Goal: Transaction & Acquisition: Book appointment/travel/reservation

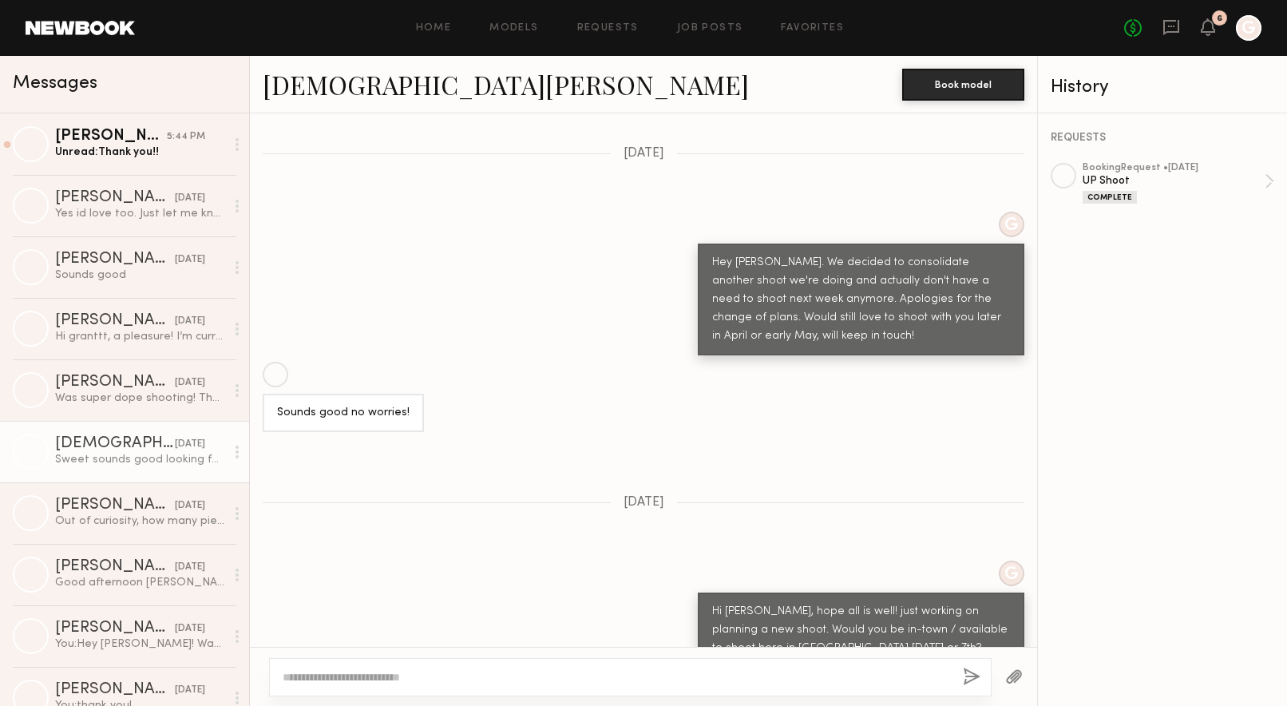
scroll to position [3525, 0]
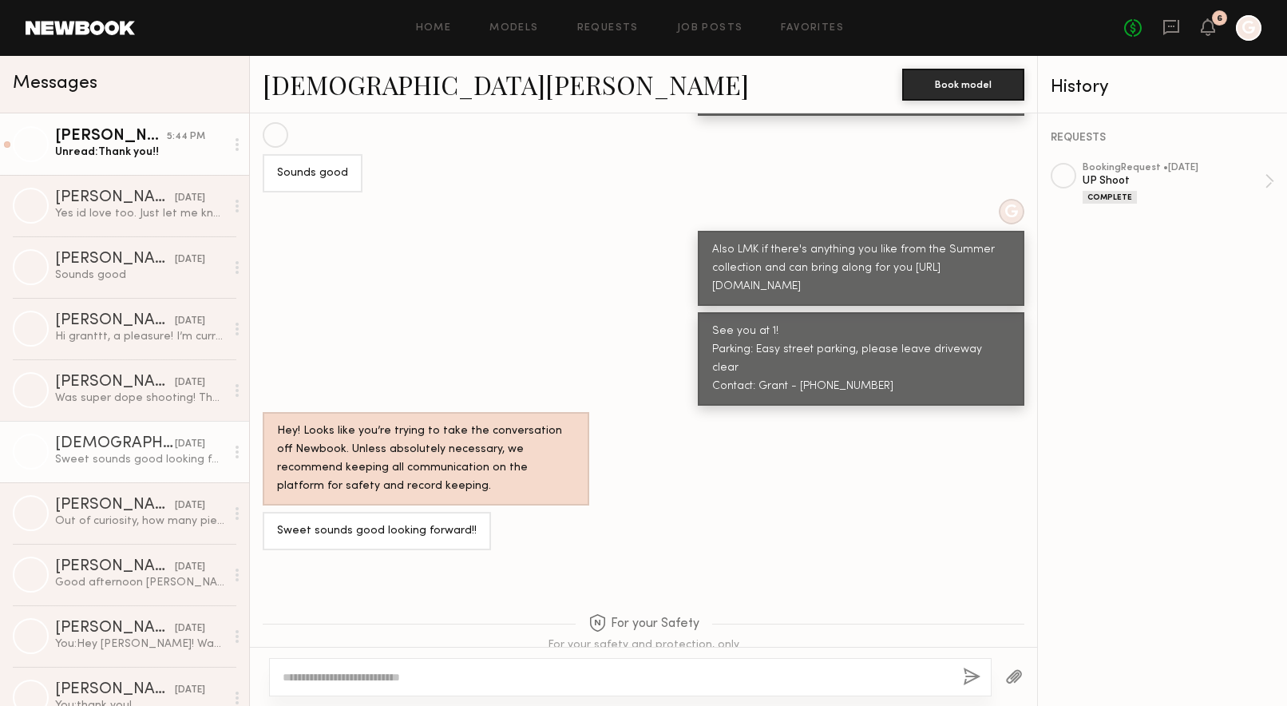
click at [78, 153] on div "Unread: Thank you!!" at bounding box center [140, 152] width 170 height 15
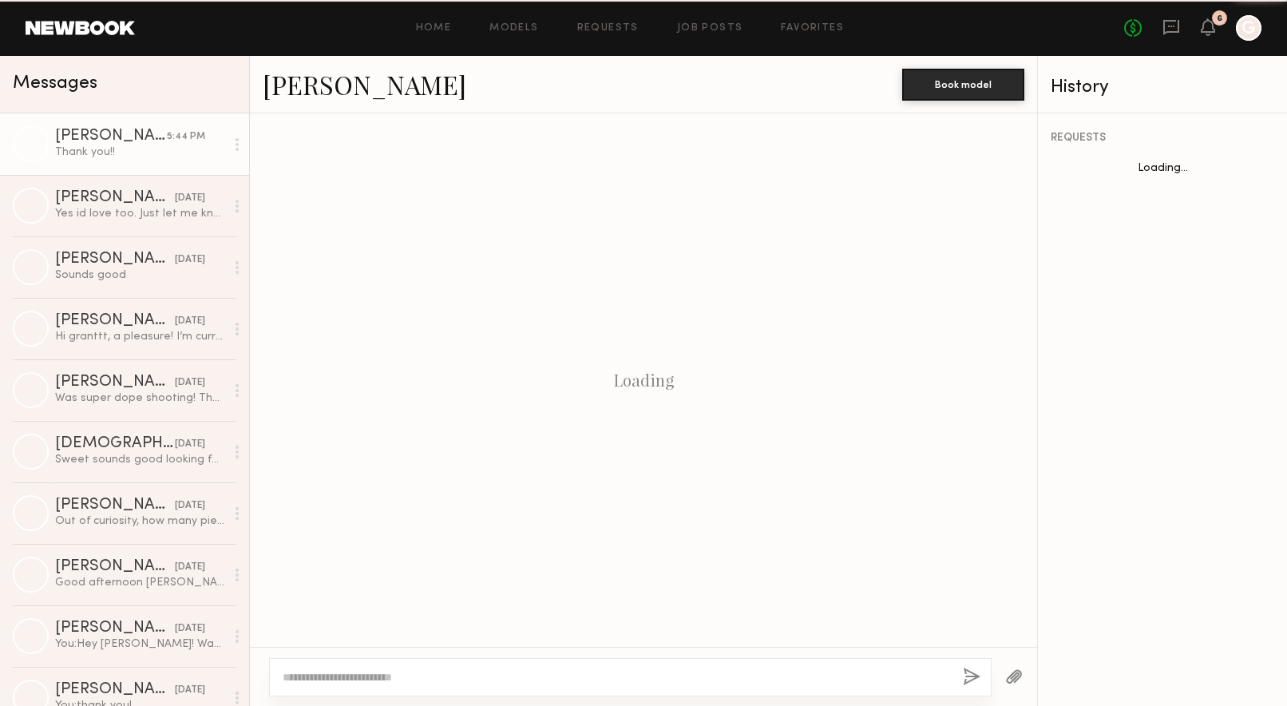
scroll to position [847, 0]
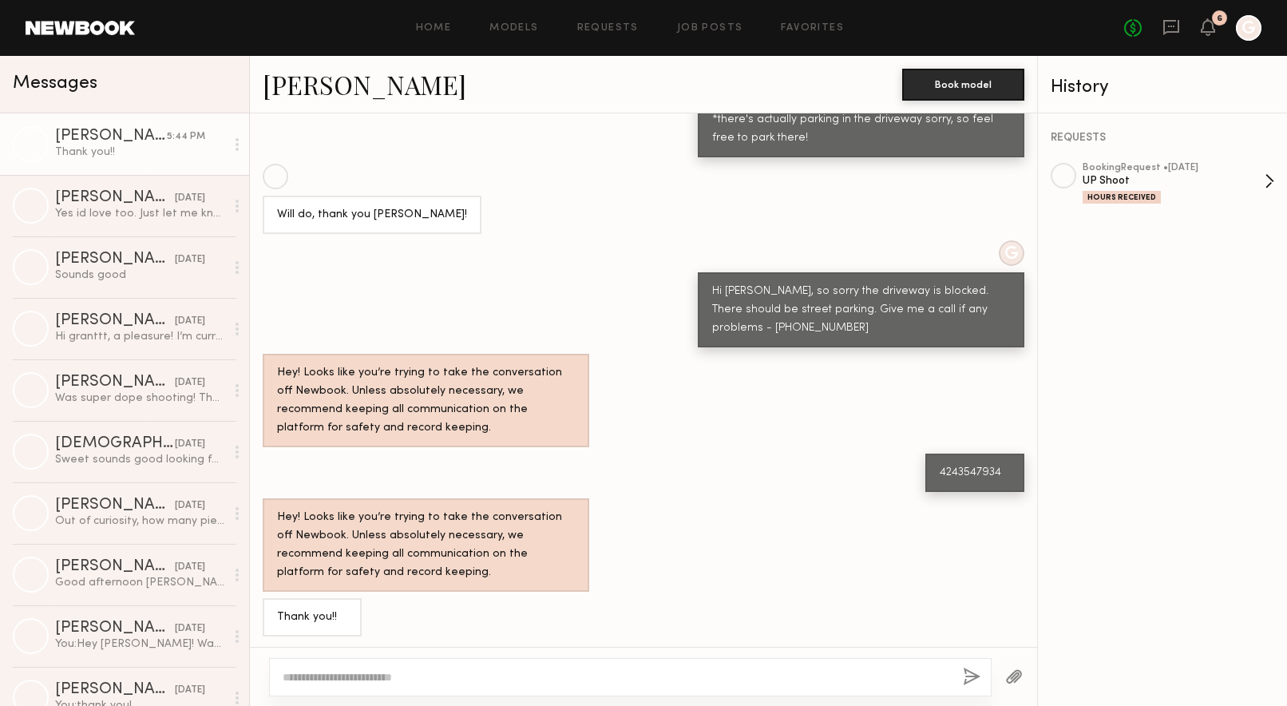
click at [1189, 194] on div "Hours Received" at bounding box center [1174, 197] width 182 height 14
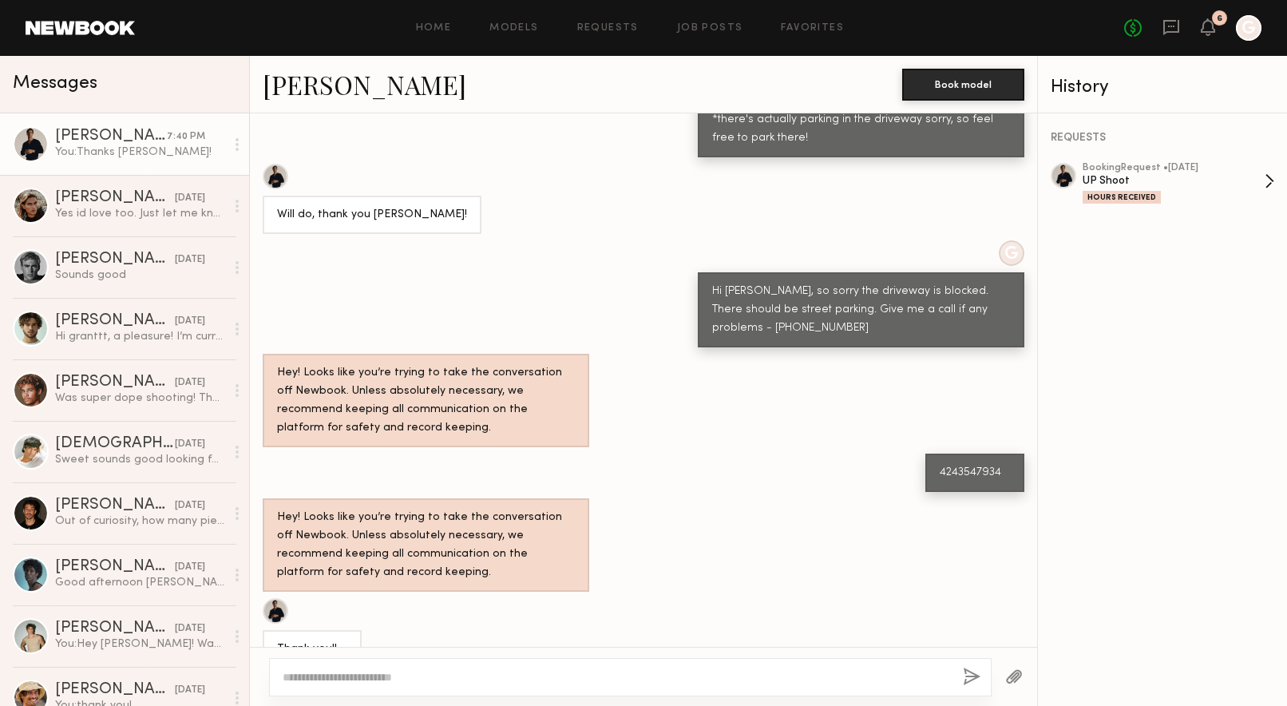
scroll to position [1045, 0]
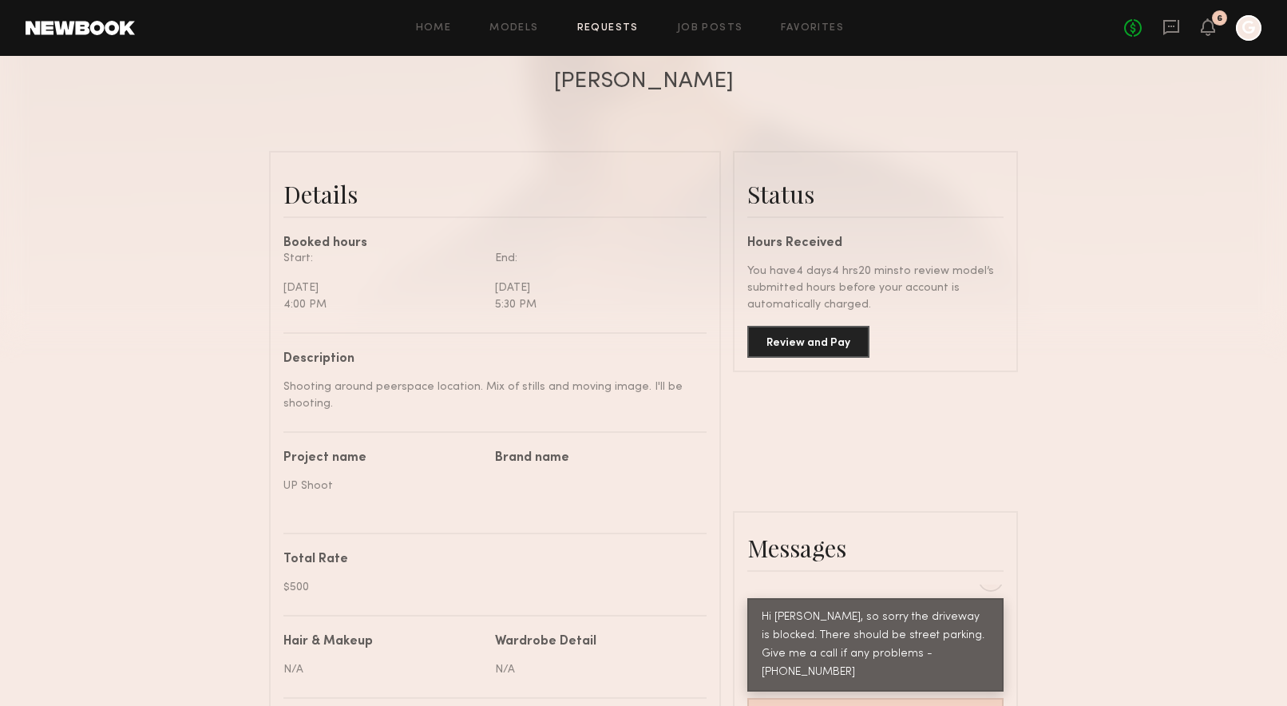
scroll to position [303, 0]
click at [833, 337] on button "Review and Pay" at bounding box center [809, 343] width 122 height 32
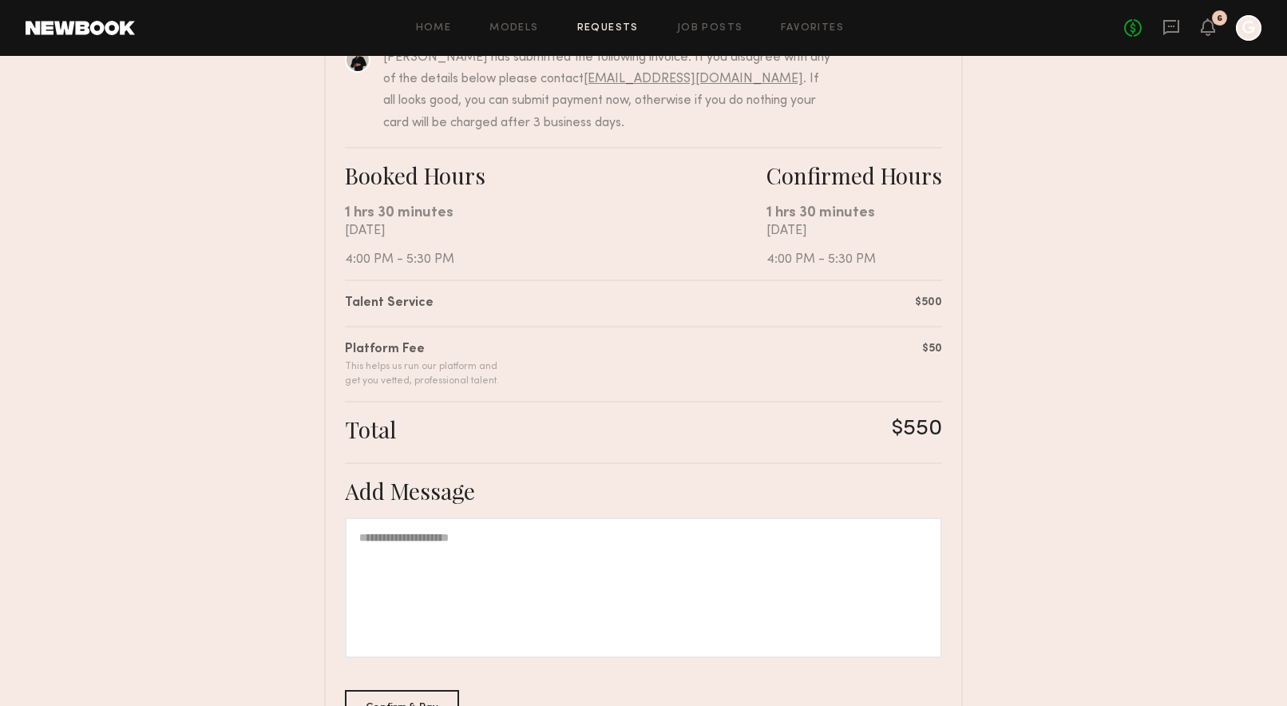
scroll to position [315, 0]
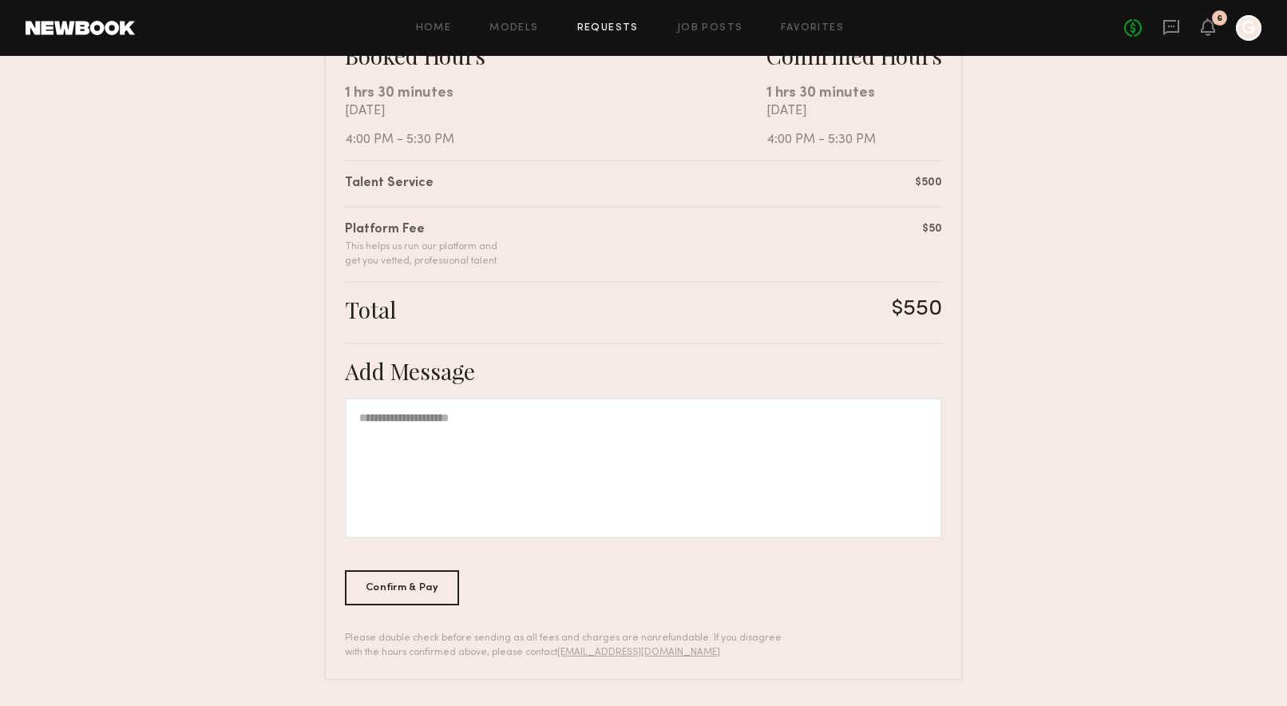
click at [727, 455] on div at bounding box center [643, 468] width 597 height 141
click at [388, 593] on div "Confirm & Pay" at bounding box center [402, 586] width 114 height 35
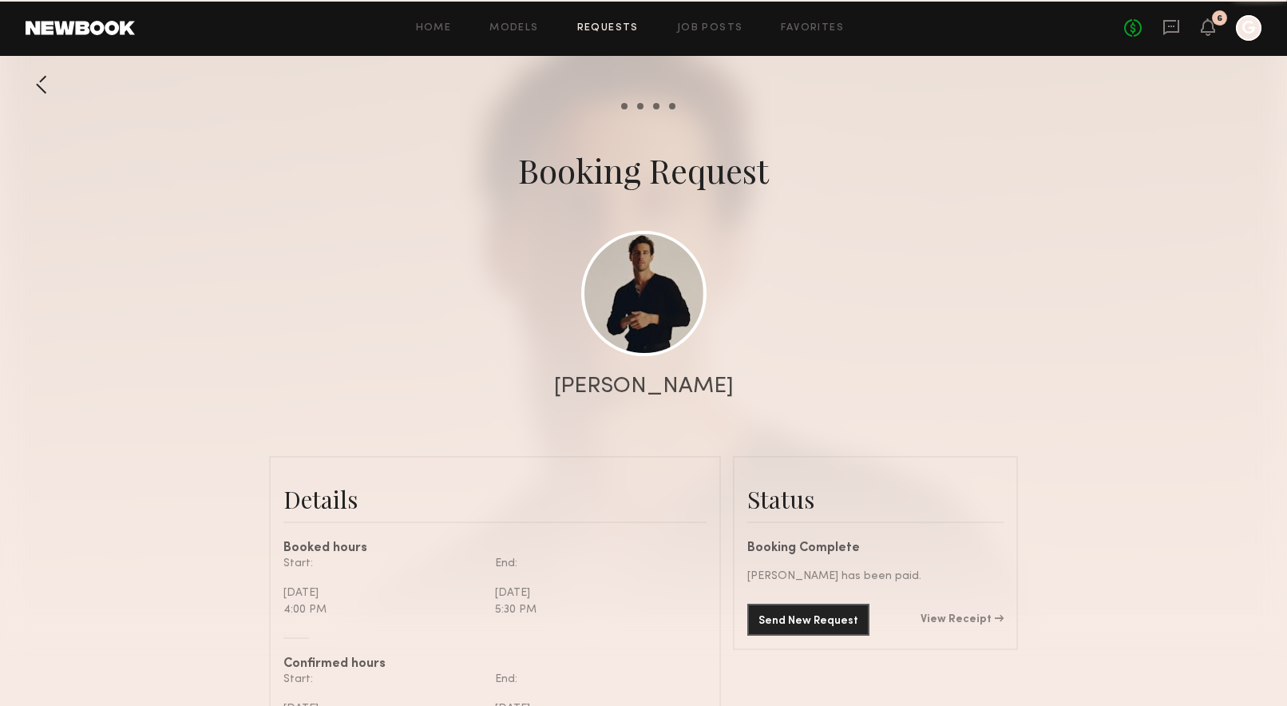
scroll to position [1105, 0]
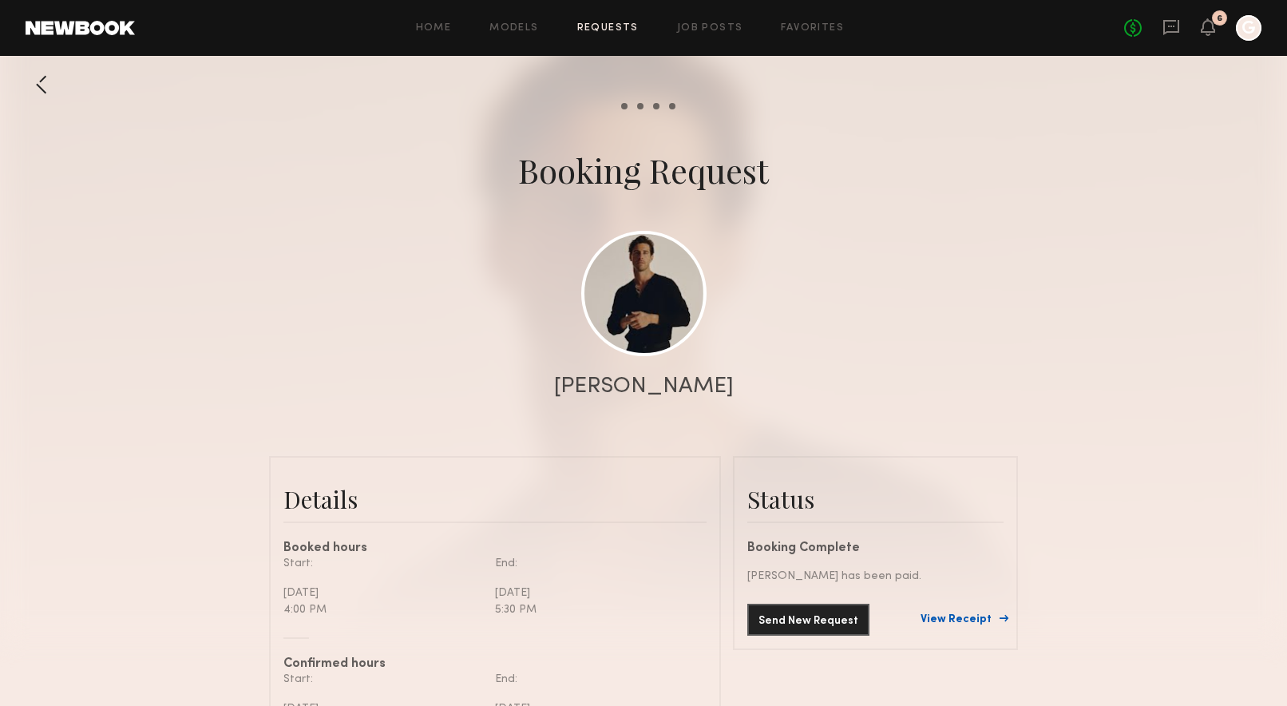
click at [981, 616] on link "View Receipt" at bounding box center [962, 619] width 83 height 11
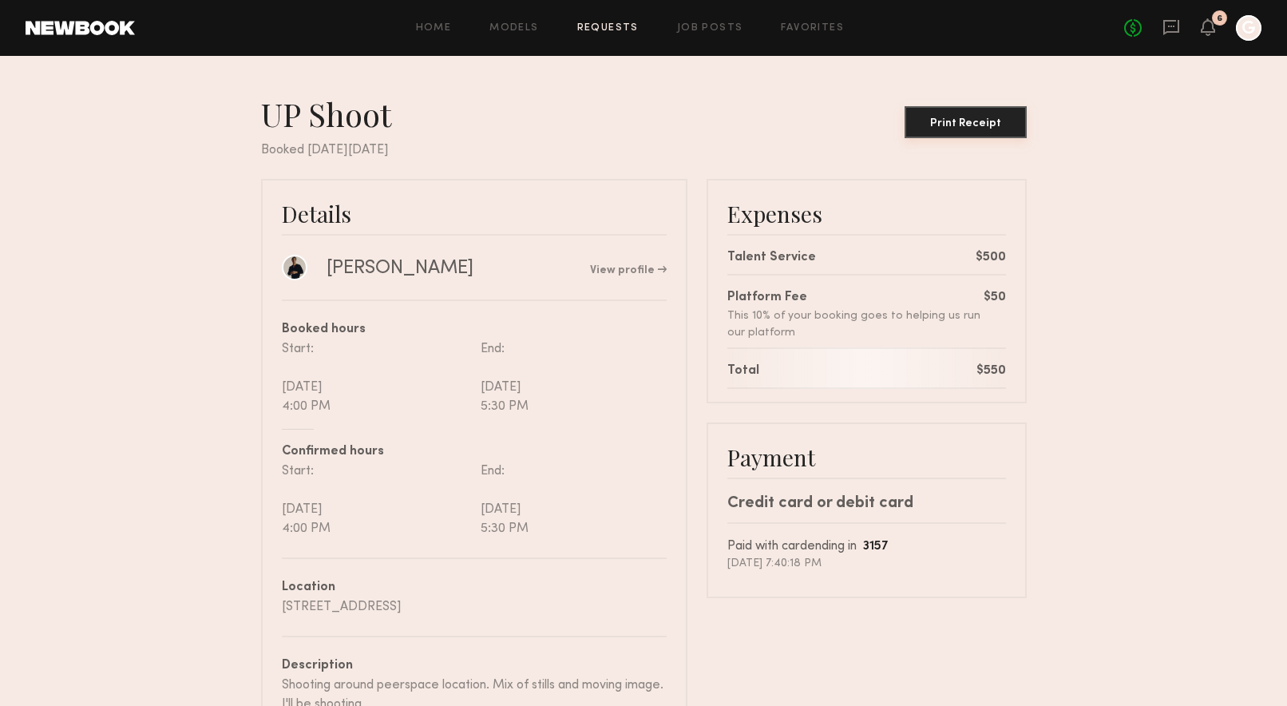
click at [977, 130] on button "Print Receipt" at bounding box center [966, 122] width 122 height 32
